Goal: Task Accomplishment & Management: Complete application form

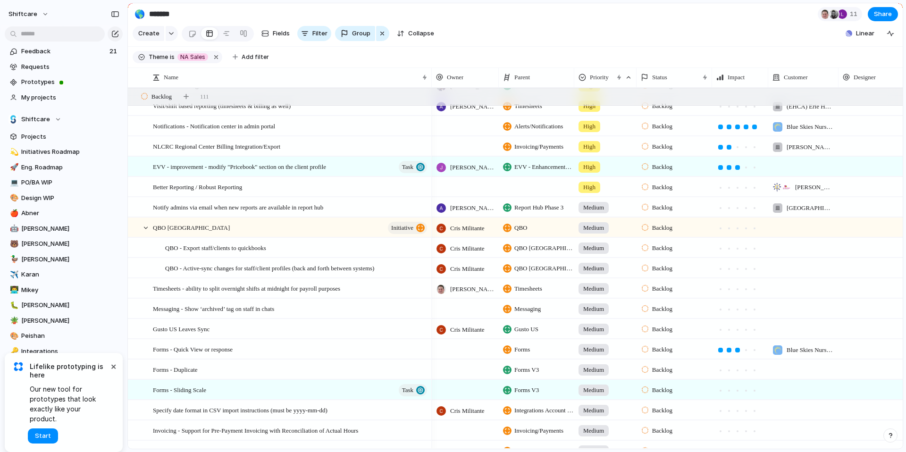
scroll to position [515, 0]
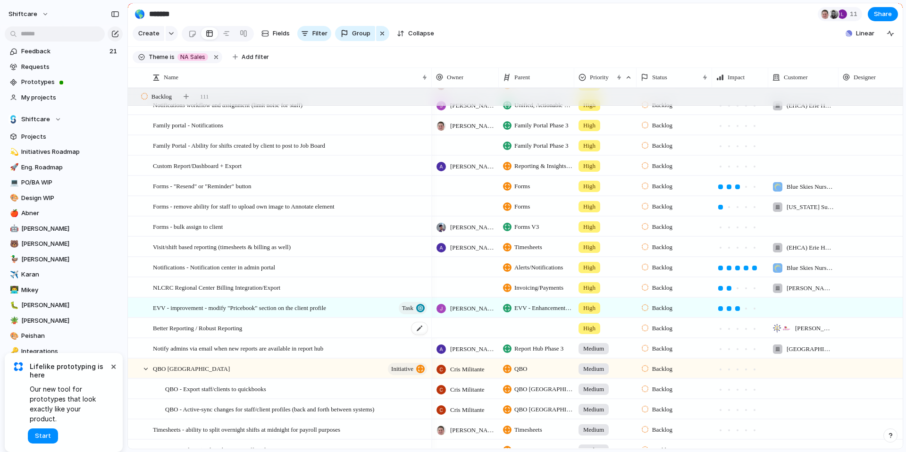
click at [211, 329] on span "Better Reporting / Robust Reporting" at bounding box center [197, 327] width 89 height 11
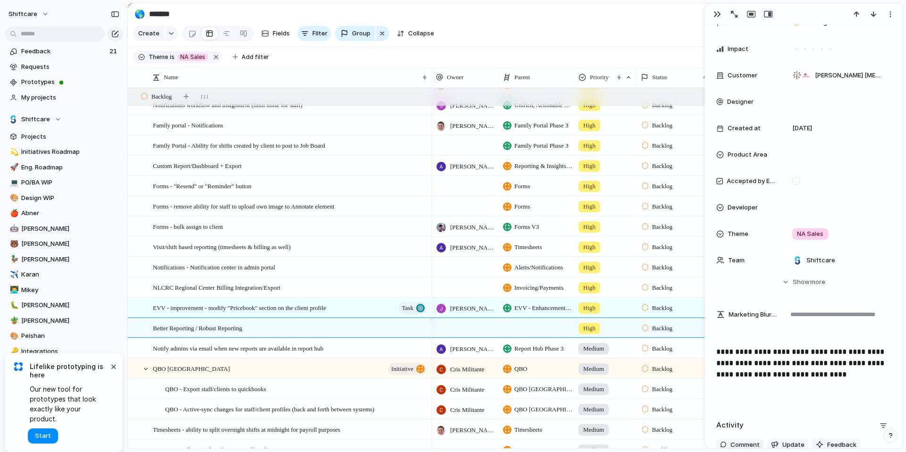
click at [721, 232] on div at bounding box center [720, 234] width 8 height 8
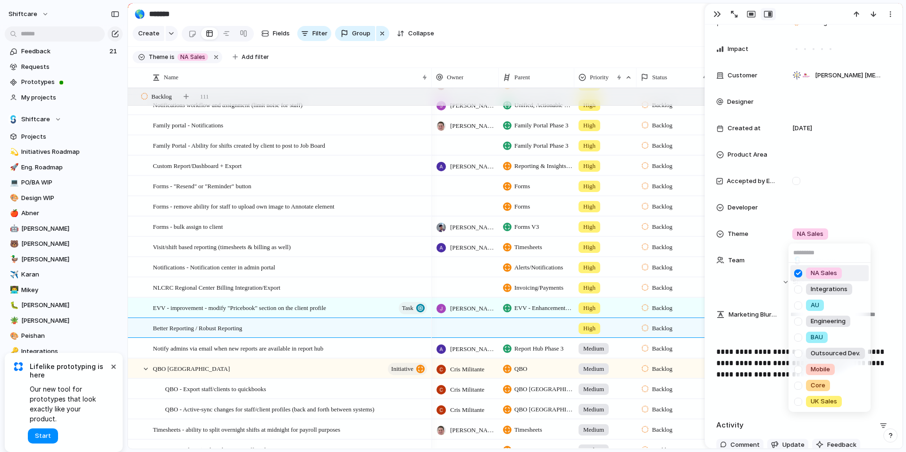
click at [842, 230] on div "NA Sales Integrations AU Engineering BAU Outsourced Dev. Mobile Core UK Sales" at bounding box center [453, 226] width 906 height 452
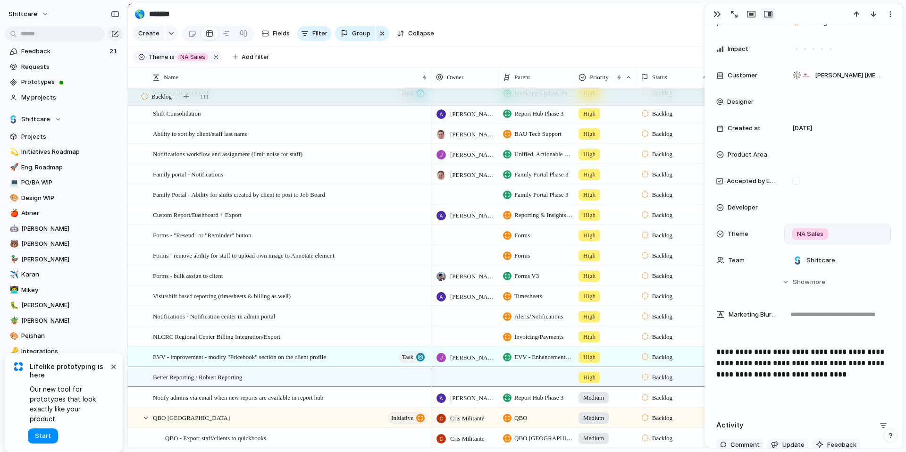
click at [795, 231] on div "NA Sales" at bounding box center [810, 233] width 36 height 11
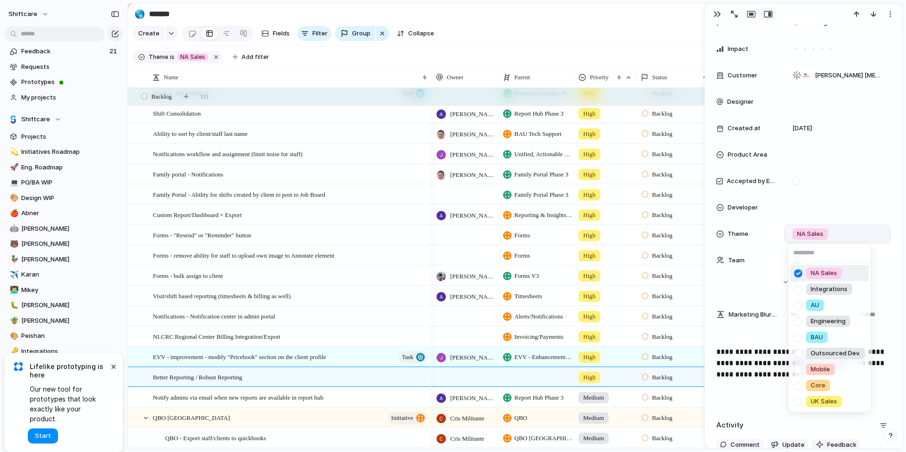
click at [795, 231] on div "NA Sales Integrations AU Engineering BAU Outsourced Dev. Mobile Core UK Sales" at bounding box center [453, 226] width 906 height 452
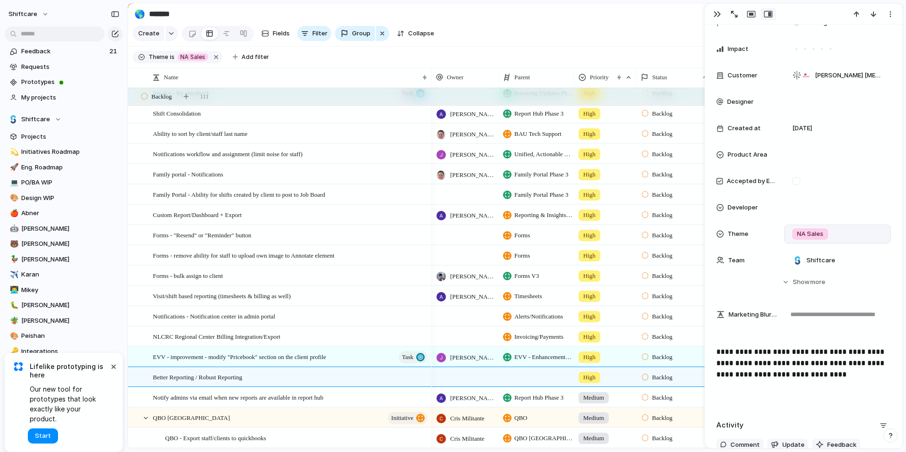
click at [589, 37] on section "Create Fields Filter Group Zoom Collapse Linear" at bounding box center [515, 35] width 775 height 23
click at [713, 12] on button "button" at bounding box center [717, 14] width 15 height 12
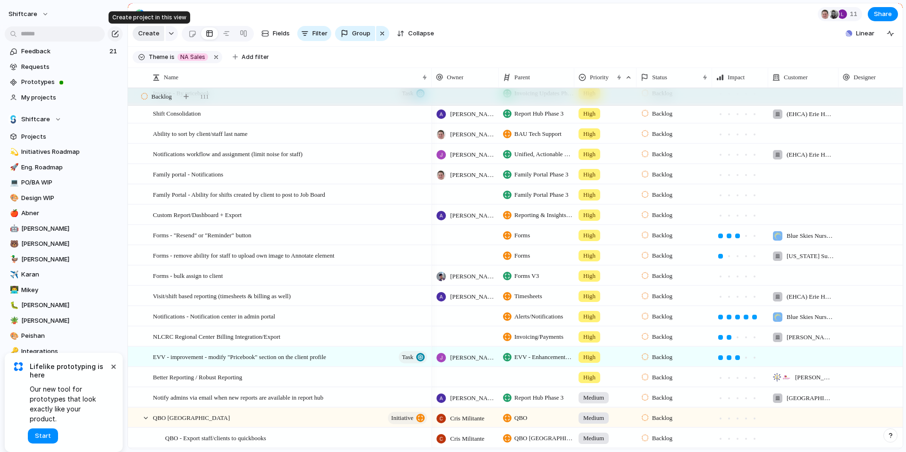
click at [150, 34] on span "Create" at bounding box center [148, 33] width 21 height 9
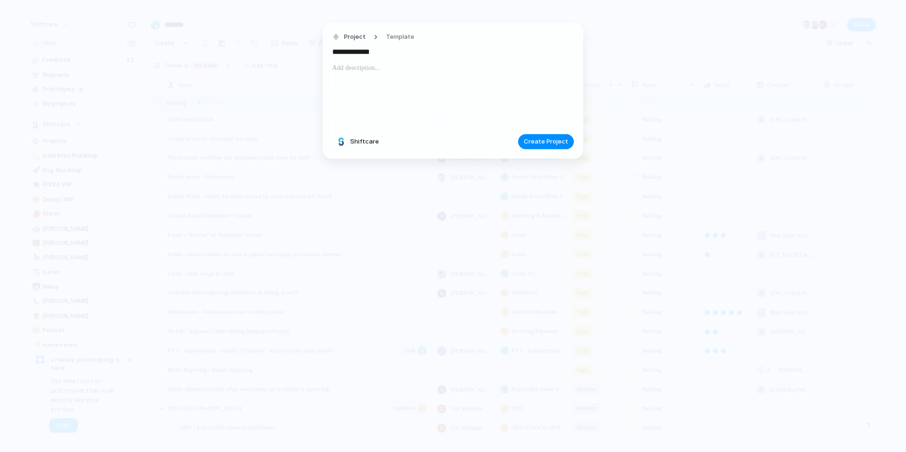
type input "**********"
click at [348, 71] on p at bounding box center [453, 67] width 242 height 11
click at [546, 138] on span "Create Project" at bounding box center [546, 141] width 44 height 9
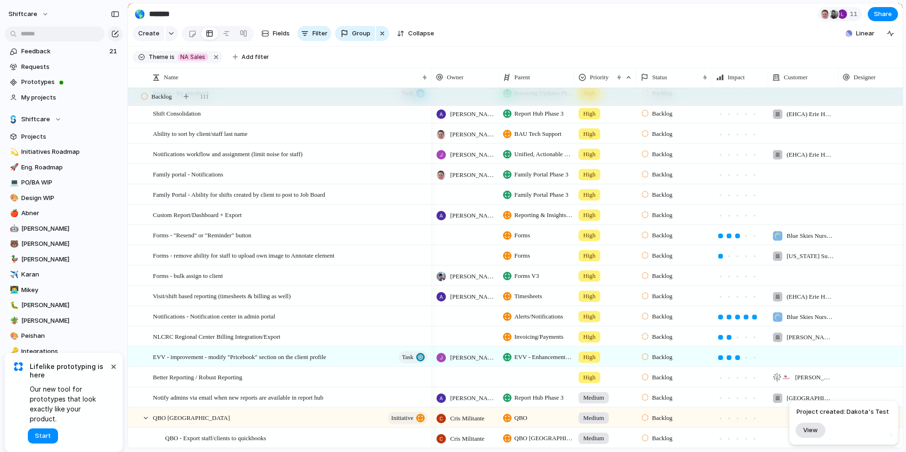
click at [811, 428] on span "View" at bounding box center [810, 430] width 15 height 8
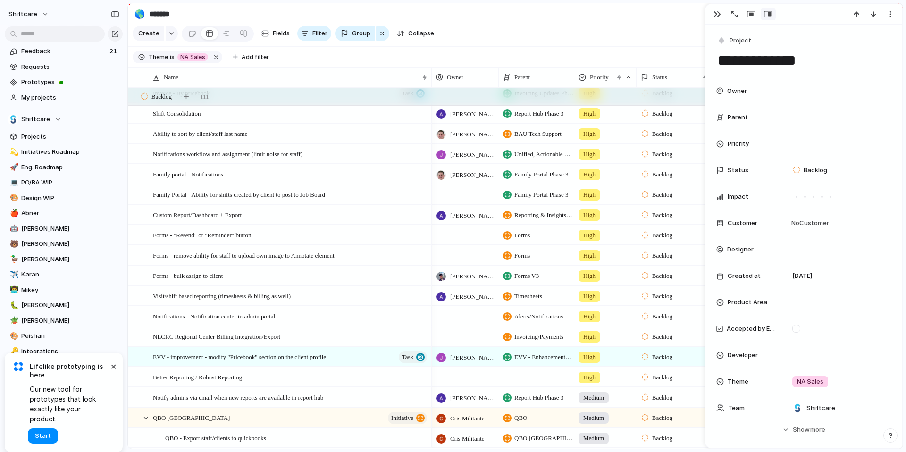
click at [734, 169] on span "Status" at bounding box center [738, 170] width 21 height 9
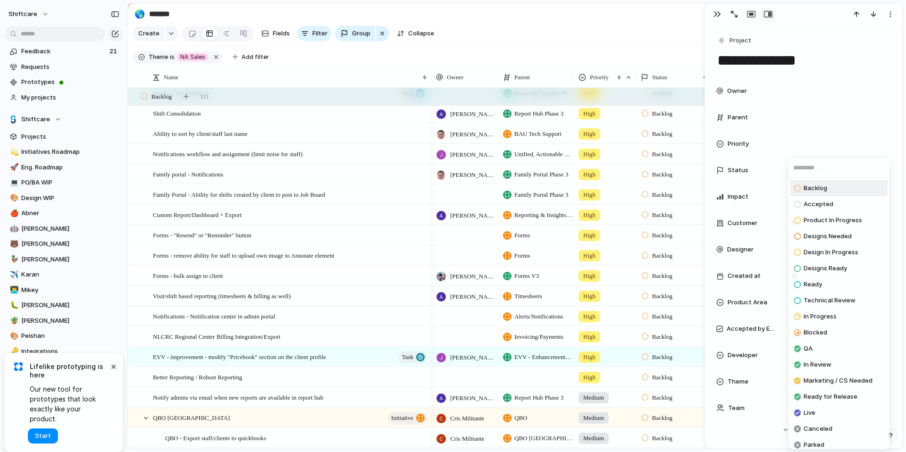
click at [843, 107] on div "Backlog Accepted Product In Progress Designs Needed Design In Progress Designs …" at bounding box center [453, 226] width 906 height 452
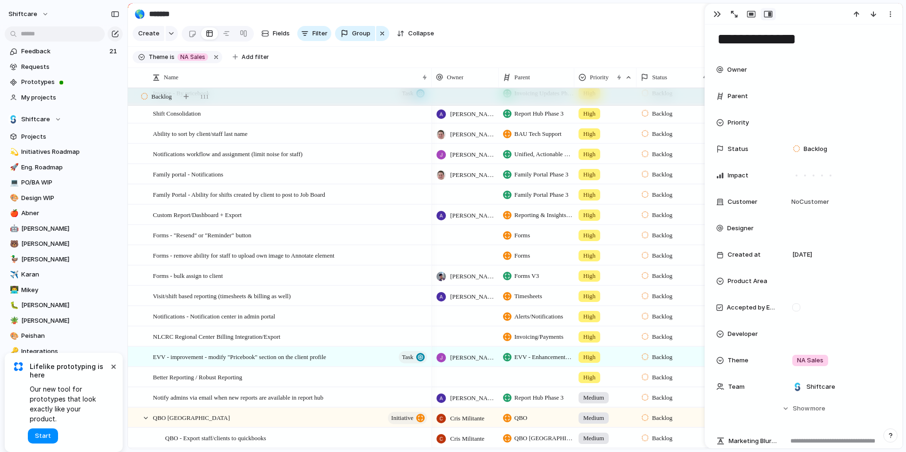
scroll to position [25, 0]
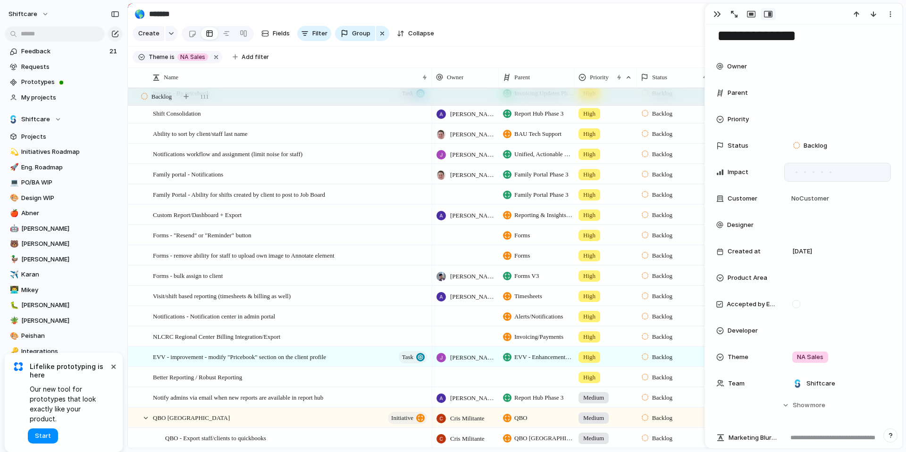
click at [812, 173] on div at bounding box center [813, 172] width 8 height 8
click at [812, 204] on div "No Customer" at bounding box center [837, 198] width 107 height 19
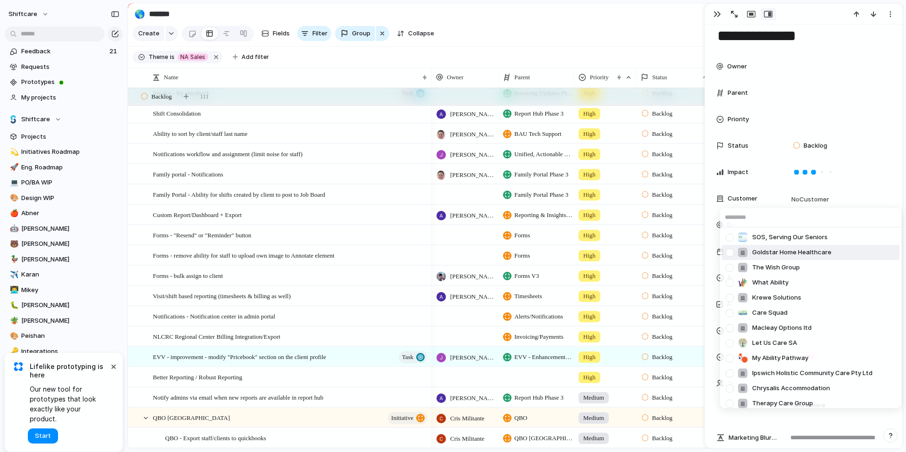
click at [727, 252] on div at bounding box center [730, 252] width 17 height 17
click at [842, 102] on div "SOS, Serving Our Seniors Goldstar Home Healthcare The Wish Group What Ability K…" at bounding box center [453, 226] width 906 height 452
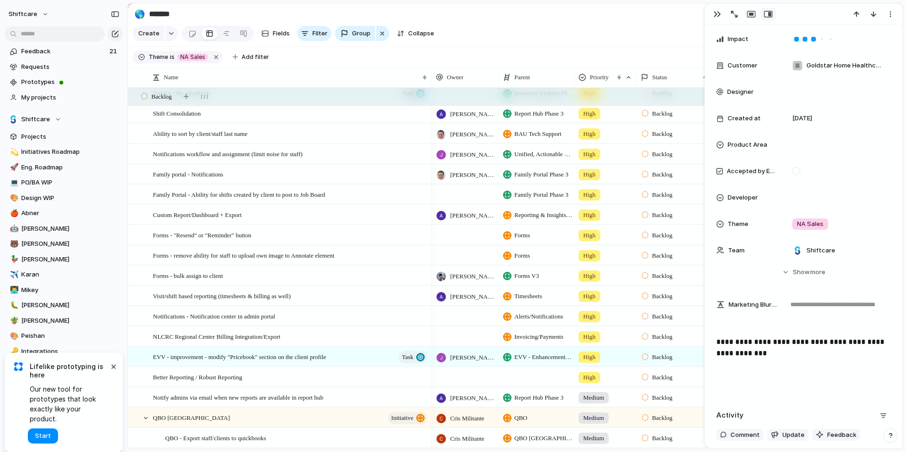
scroll to position [159, 0]
click at [725, 141] on div "Product Area" at bounding box center [746, 143] width 60 height 9
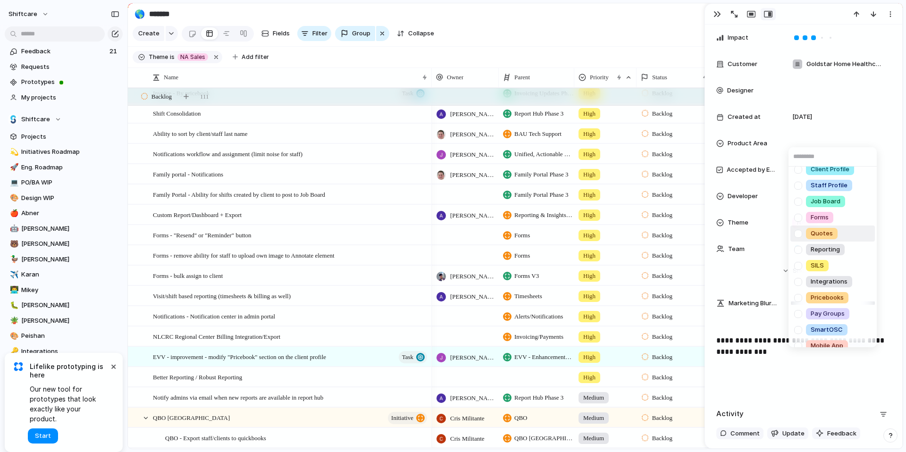
scroll to position [29, 0]
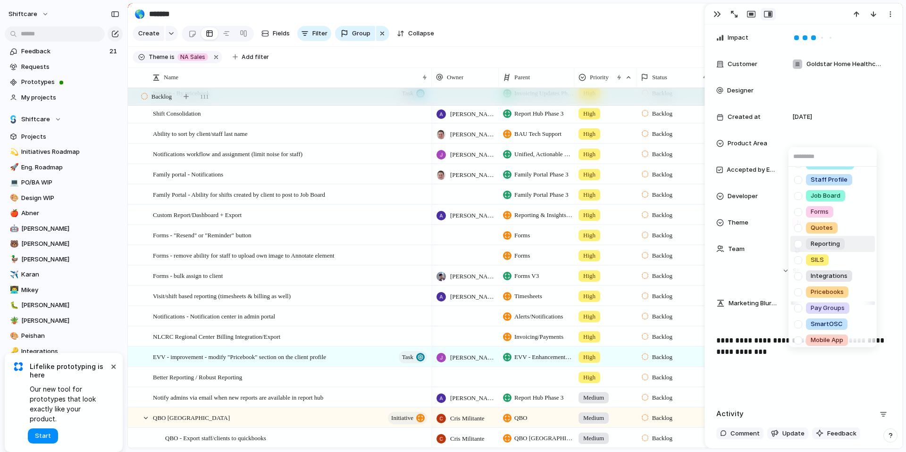
click at [817, 246] on span "Reporting" at bounding box center [825, 243] width 29 height 9
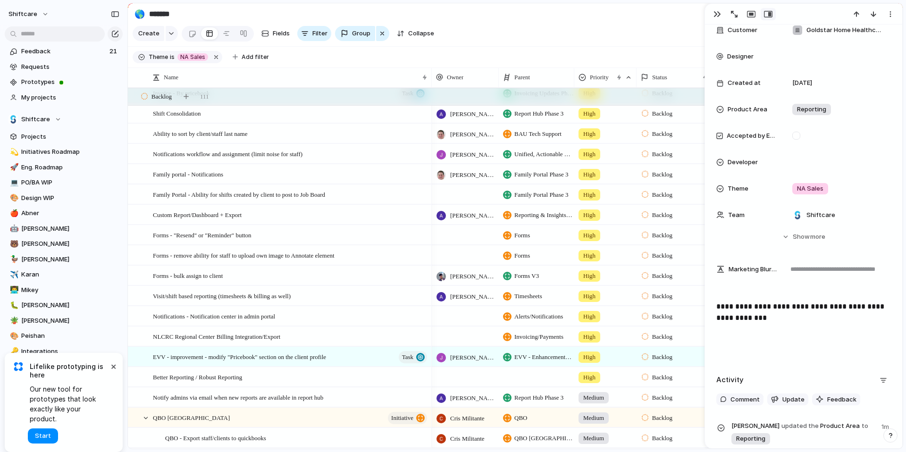
scroll to position [0, 0]
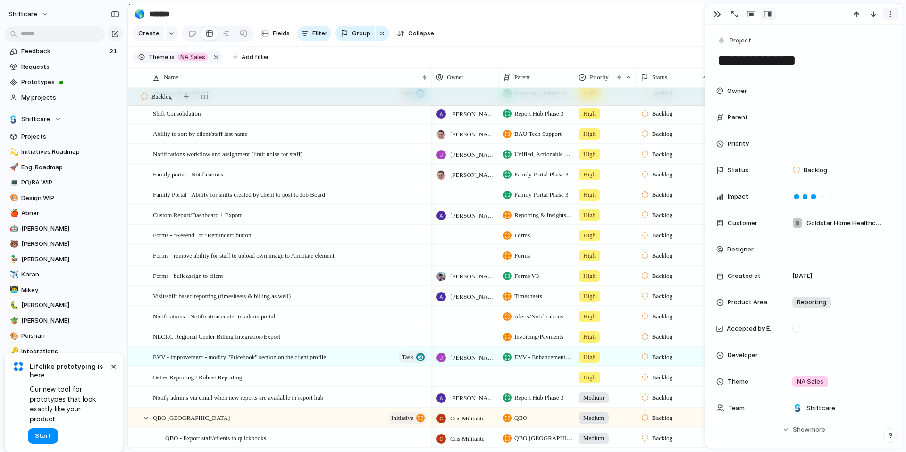
click at [892, 14] on div "button" at bounding box center [891, 14] width 8 height 8
click at [863, 44] on li "Delete" at bounding box center [861, 49] width 71 height 15
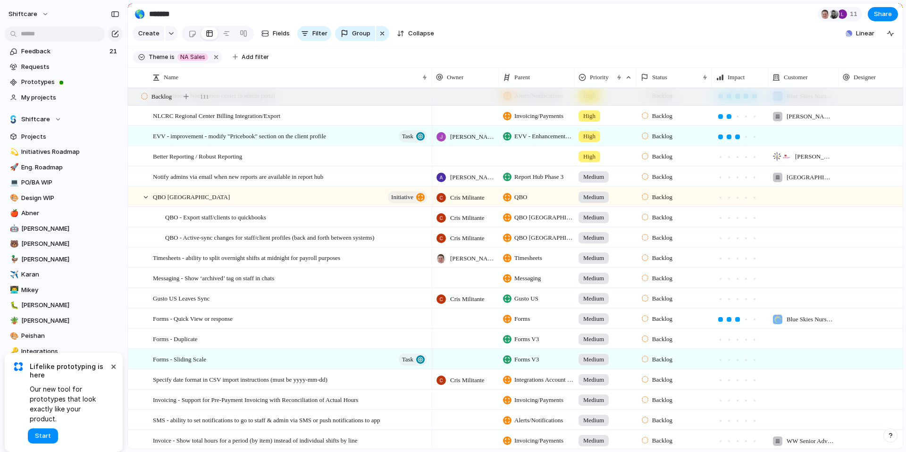
scroll to position [514, 0]
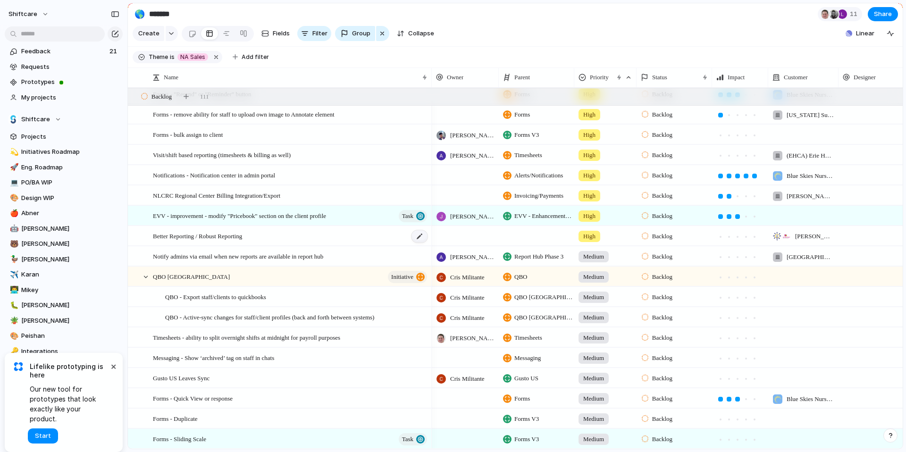
click at [419, 238] on div at bounding box center [420, 236] width 16 height 12
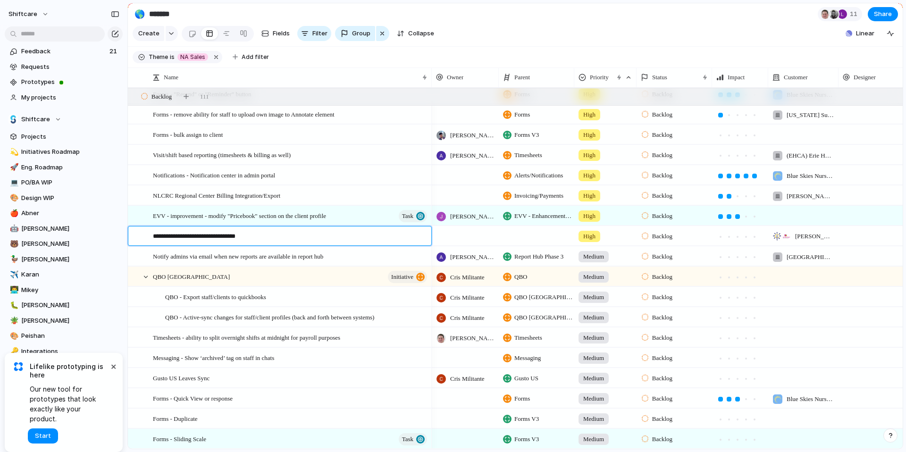
click at [273, 243] on div "**********" at bounding box center [285, 236] width 288 height 19
click at [228, 234] on textarea "**********" at bounding box center [289, 237] width 272 height 11
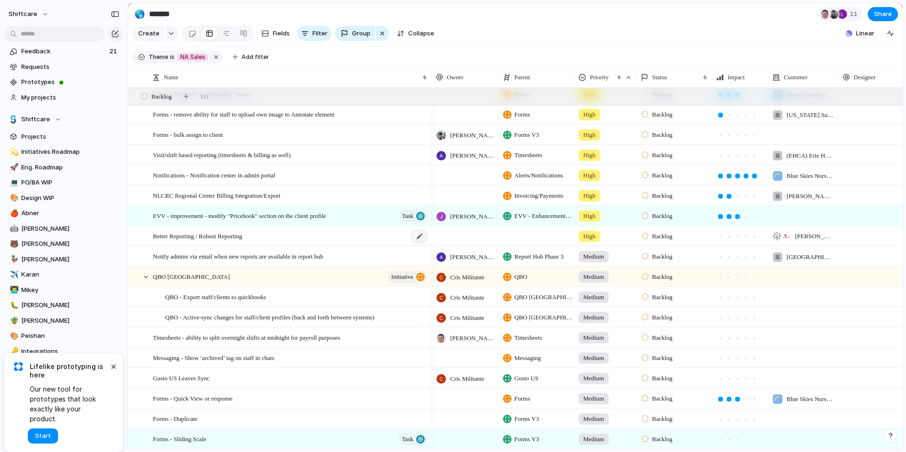
click at [422, 238] on div at bounding box center [420, 236] width 16 height 12
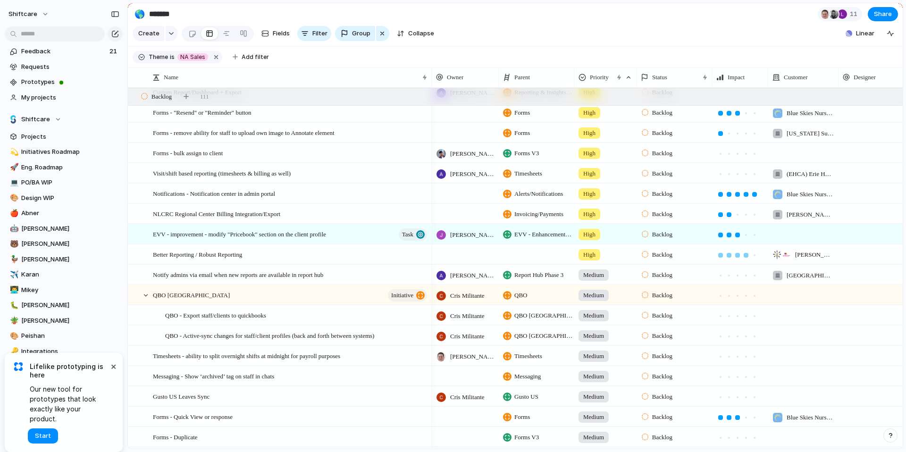
click at [746, 255] on div at bounding box center [746, 255] width 5 height 5
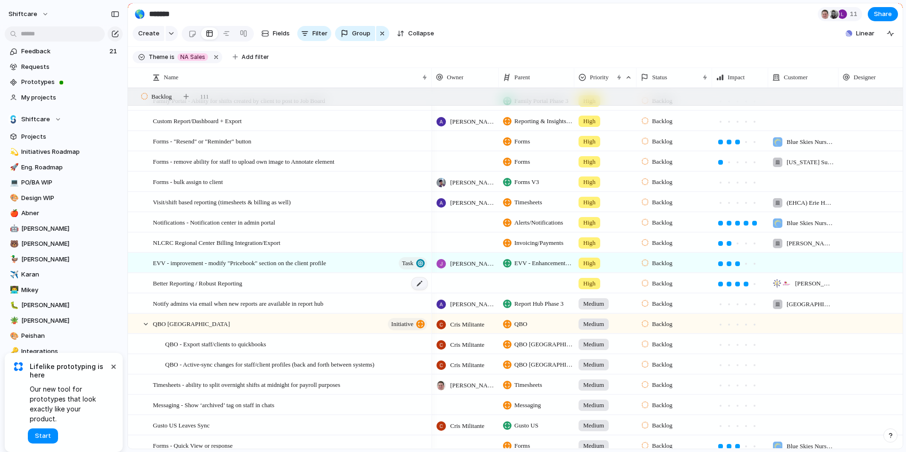
click at [419, 282] on div at bounding box center [420, 284] width 16 height 12
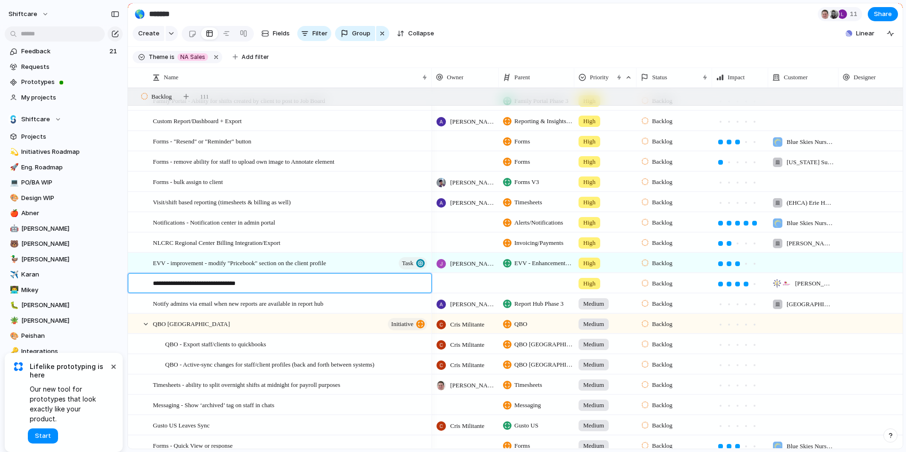
click at [267, 283] on textarea "**********" at bounding box center [289, 284] width 272 height 11
click at [193, 282] on textarea "**********" at bounding box center [289, 284] width 272 height 11
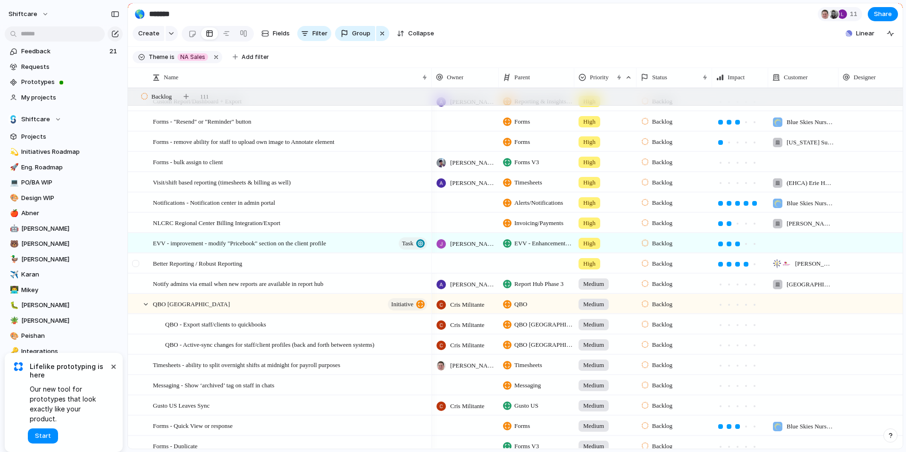
click at [136, 261] on div at bounding box center [135, 263] width 7 height 7
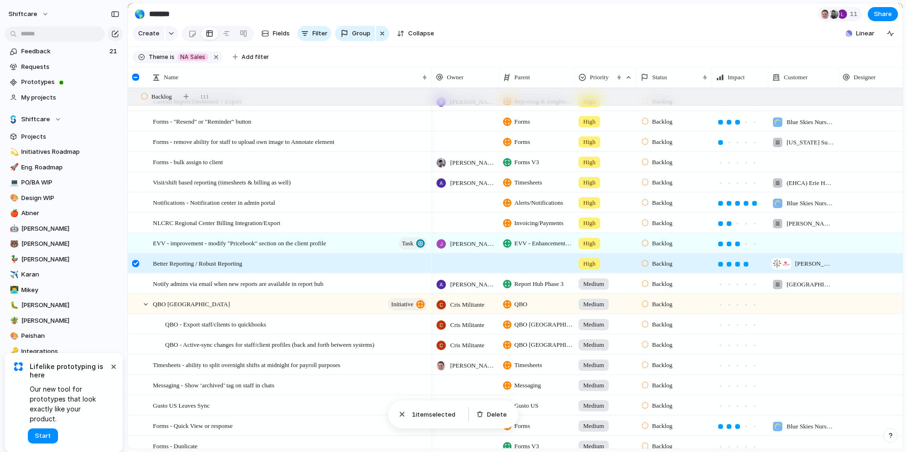
click at [425, 412] on span "1 item selected" at bounding box center [436, 414] width 49 height 9
click at [188, 265] on span "Better Reporting / Robust Reporting" at bounding box center [197, 263] width 89 height 11
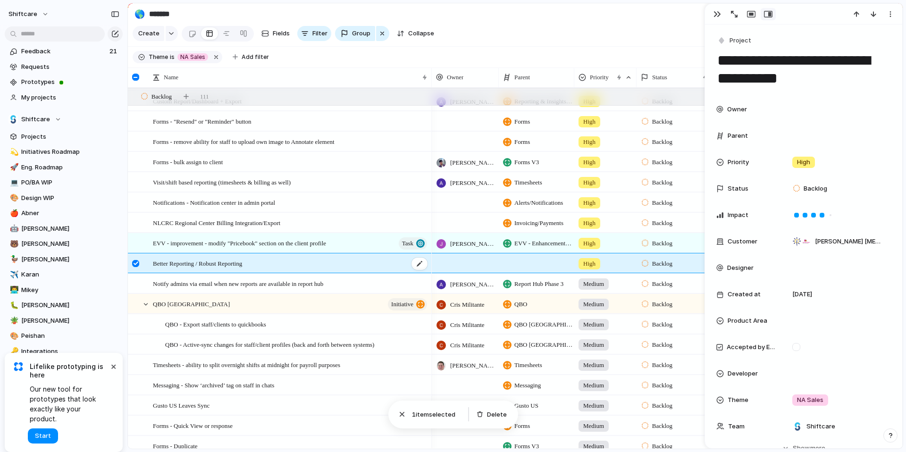
click at [188, 265] on span "Better Reporting / Robust Reporting" at bounding box center [197, 263] width 89 height 11
click at [145, 261] on div "**********" at bounding box center [285, 263] width 288 height 19
click at [133, 263] on div at bounding box center [135, 263] width 7 height 7
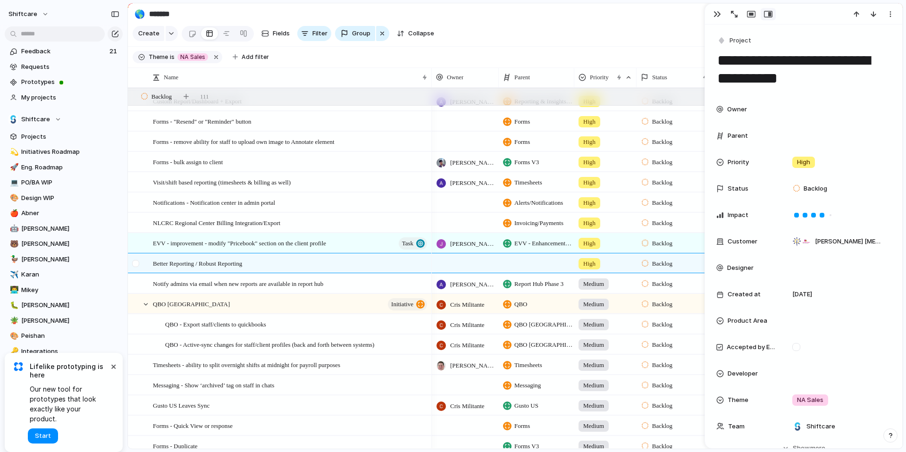
click at [133, 263] on div at bounding box center [135, 263] width 7 height 7
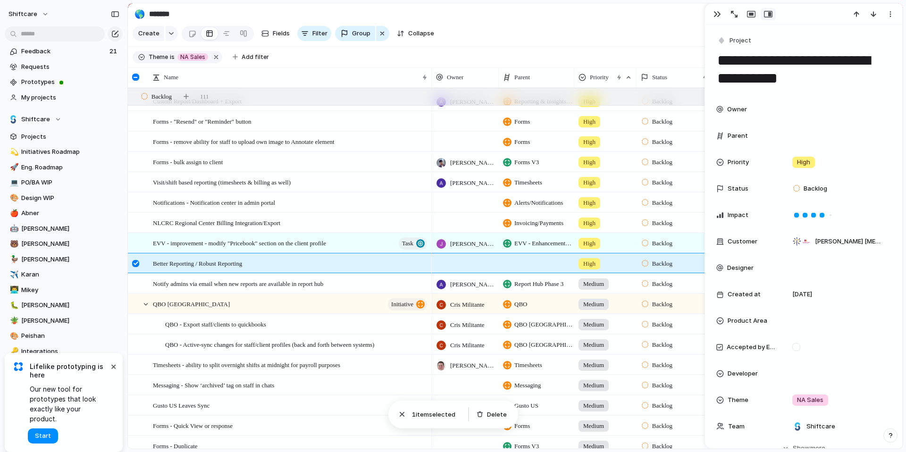
click at [153, 263] on div at bounding box center [140, 263] width 25 height 19
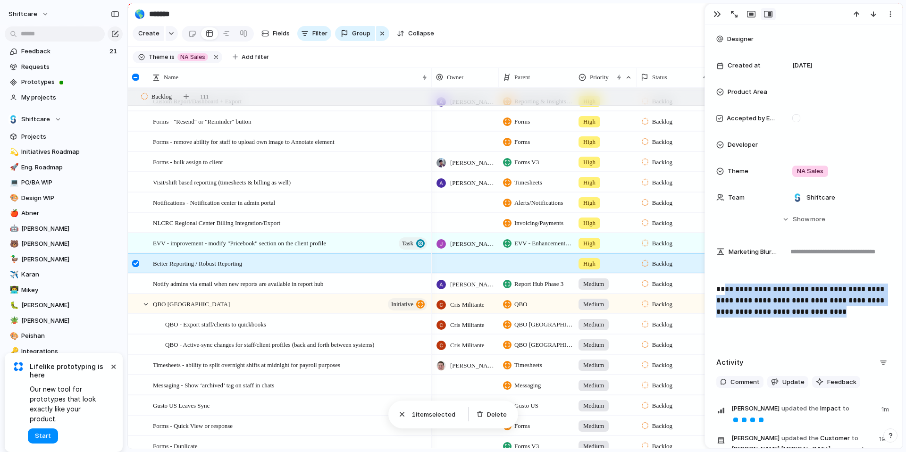
drag, startPoint x: 850, startPoint y: 311, endPoint x: 723, endPoint y: 285, distance: 130.6
click at [723, 285] on p "**********" at bounding box center [803, 301] width 175 height 34
click at [426, 164] on div at bounding box center [420, 162] width 16 height 12
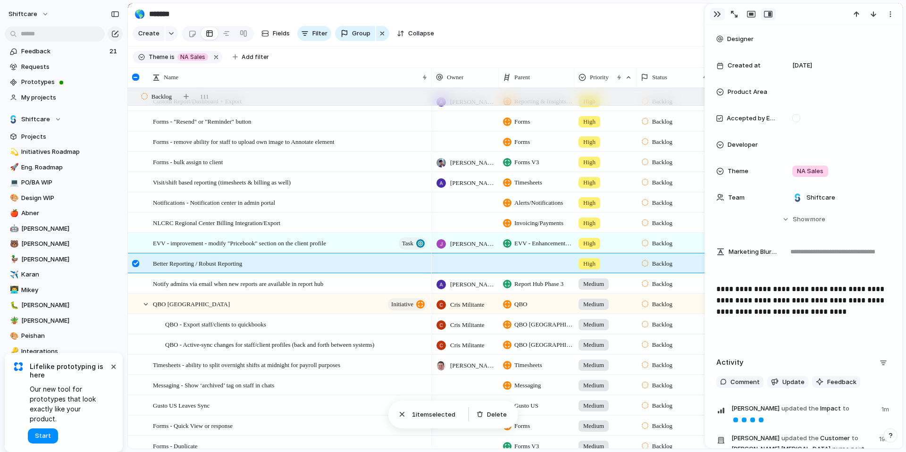
click at [715, 15] on div "button" at bounding box center [718, 14] width 8 height 8
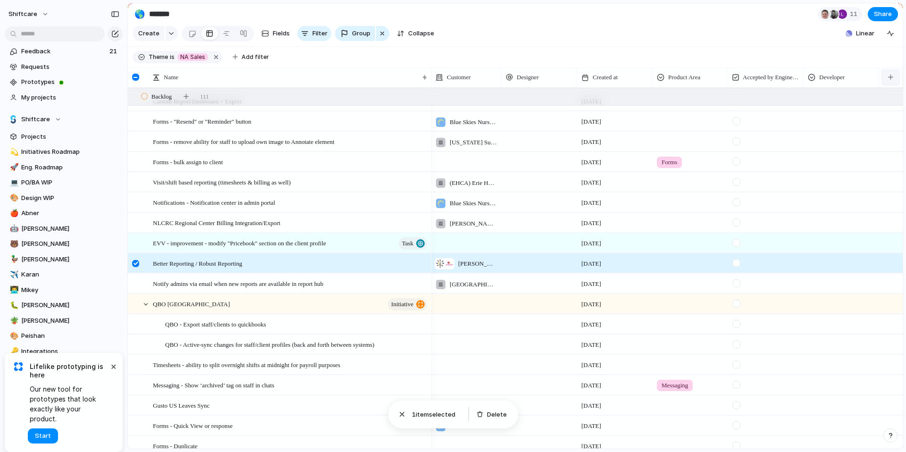
click at [894, 76] on button "button" at bounding box center [890, 77] width 19 height 17
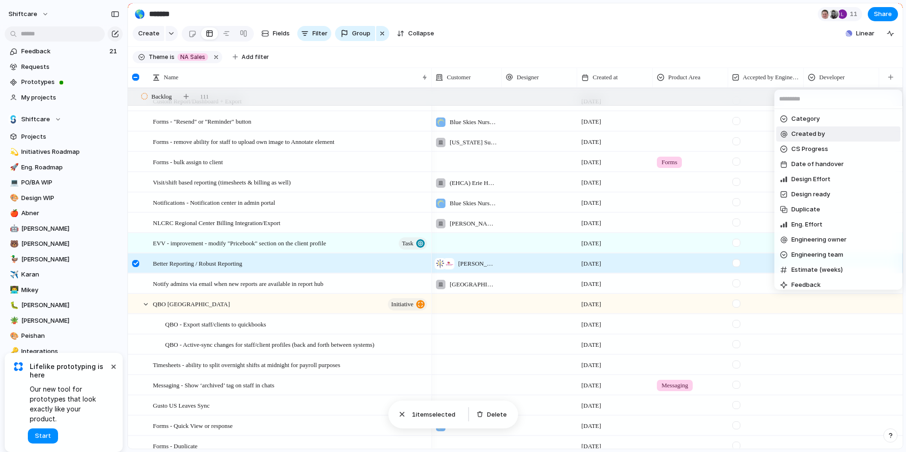
click at [822, 136] on span "Created by" at bounding box center [808, 133] width 34 height 9
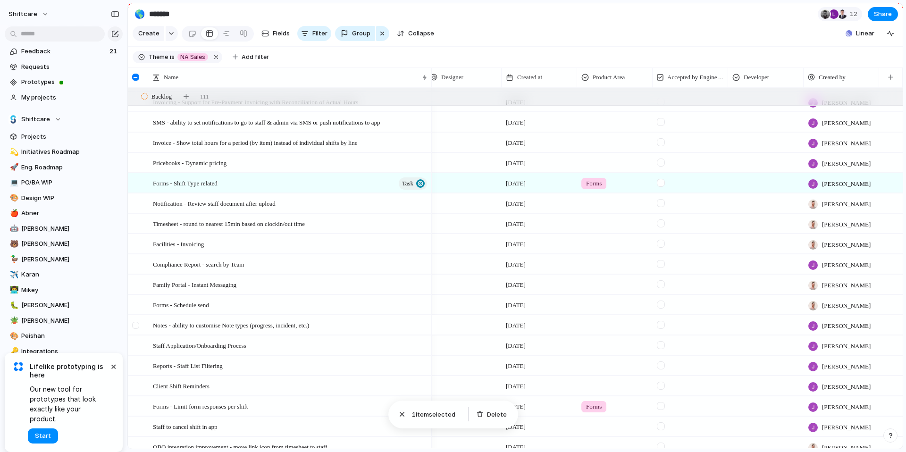
click at [138, 323] on div at bounding box center [135, 325] width 7 height 7
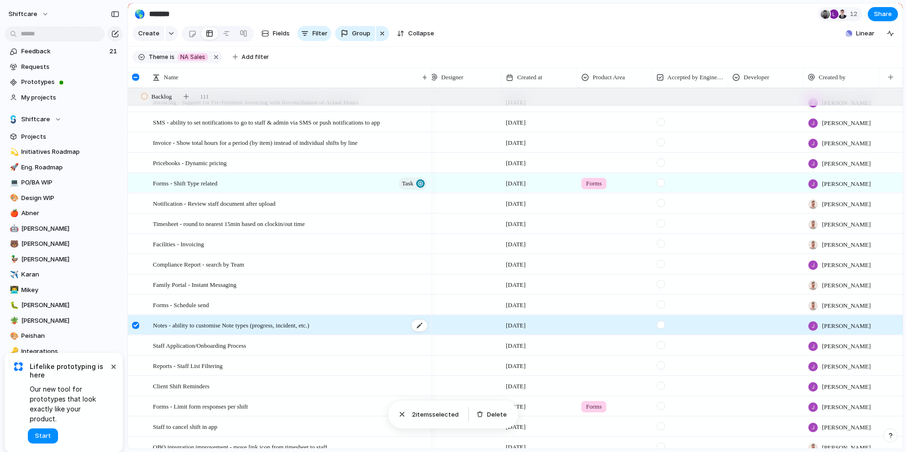
click at [159, 325] on span "Notes - ability to customise Note types (progress, incident, etc.)" at bounding box center [231, 325] width 156 height 11
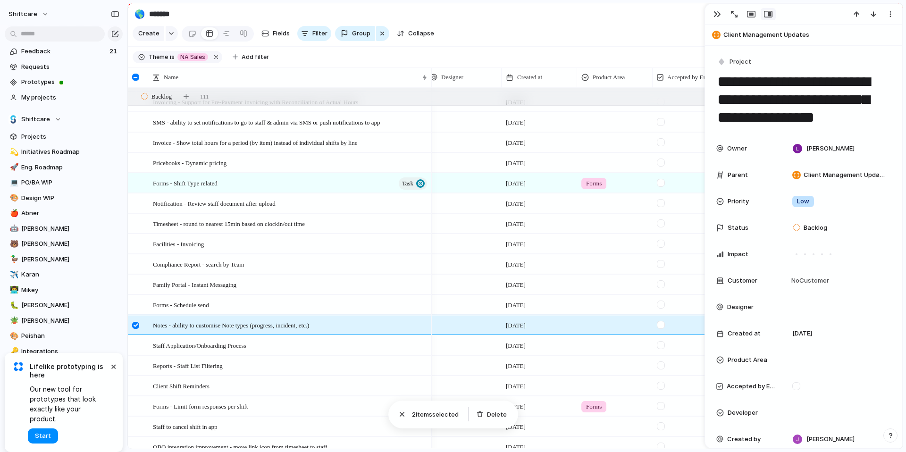
click at [484, 37] on section "Create Fields Filter Group Zoom Collapse Linear" at bounding box center [515, 35] width 775 height 23
click at [671, 19] on section "🌎 ******* 12 Share" at bounding box center [515, 13] width 775 height 21
